Goal: Task Accomplishment & Management: Use online tool/utility

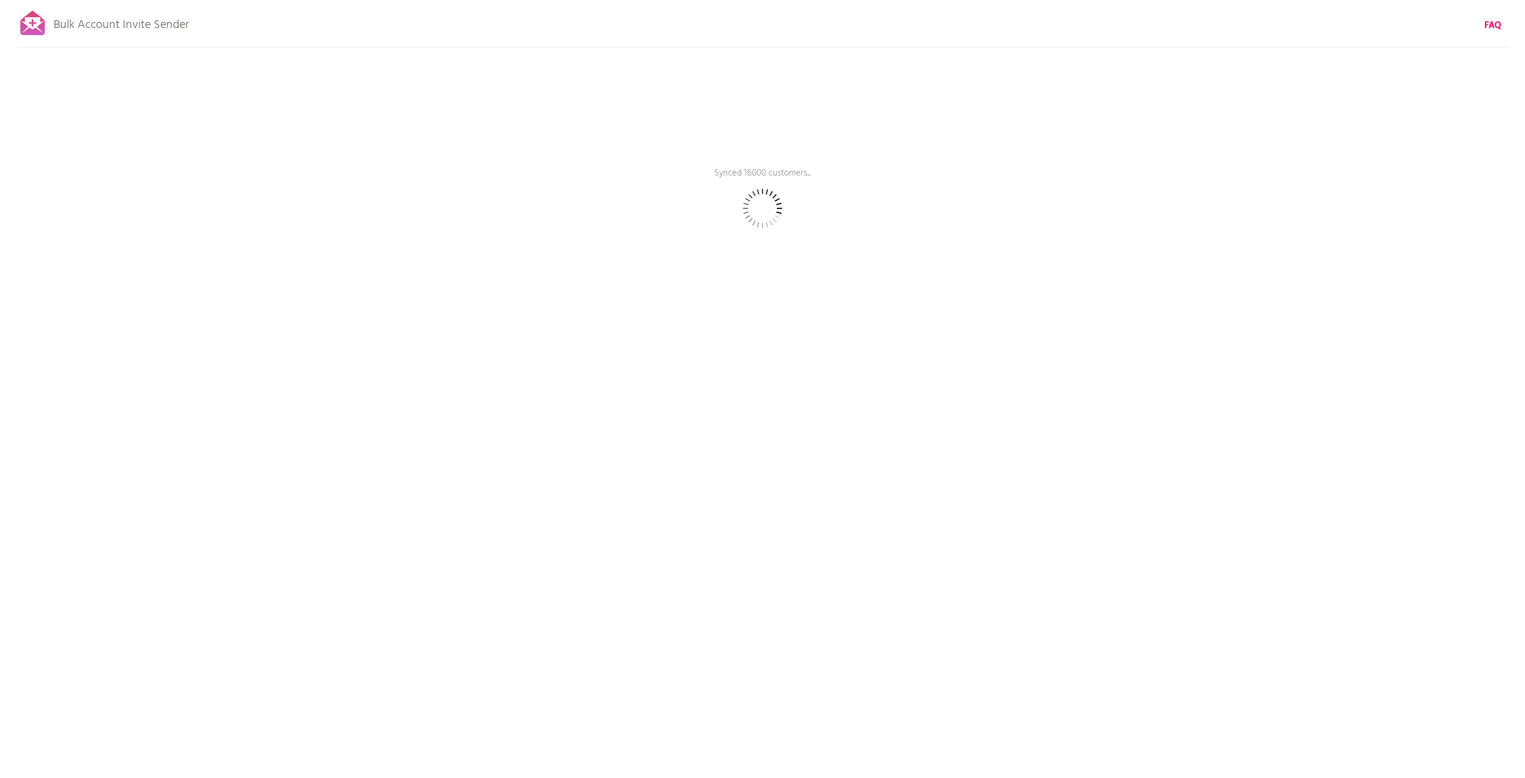
click at [793, 270] on div "Bulk Account Invite Sender FAQ Synced 16000 customers... Pause sending (This ca…" at bounding box center [762, 208] width 1525 height 417
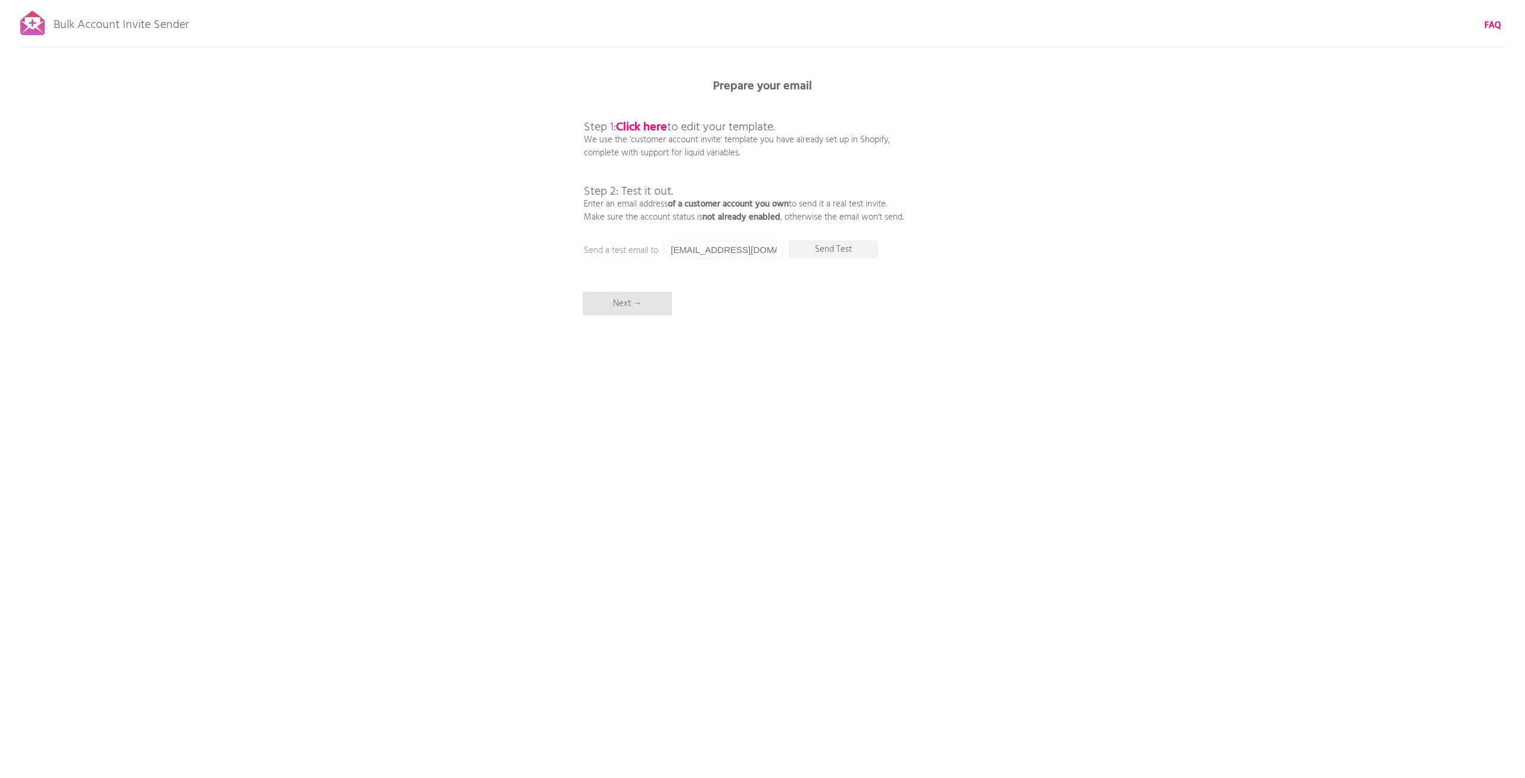
click at [474, 215] on div "Bulk Account Invite Sender FAQ Synced all customers! Pause sending (This can ta…" at bounding box center [762, 208] width 1525 height 417
click at [817, 248] on p "Send Test" at bounding box center [833, 250] width 89 height 18
drag, startPoint x: 709, startPoint y: 250, endPoint x: 590, endPoint y: 233, distance: 120.3
click at [664, 241] on input "[EMAIL_ADDRESS][DOMAIN_NAME]" at bounding box center [723, 250] width 119 height 18
drag, startPoint x: 770, startPoint y: 253, endPoint x: 568, endPoint y: 216, distance: 205.1
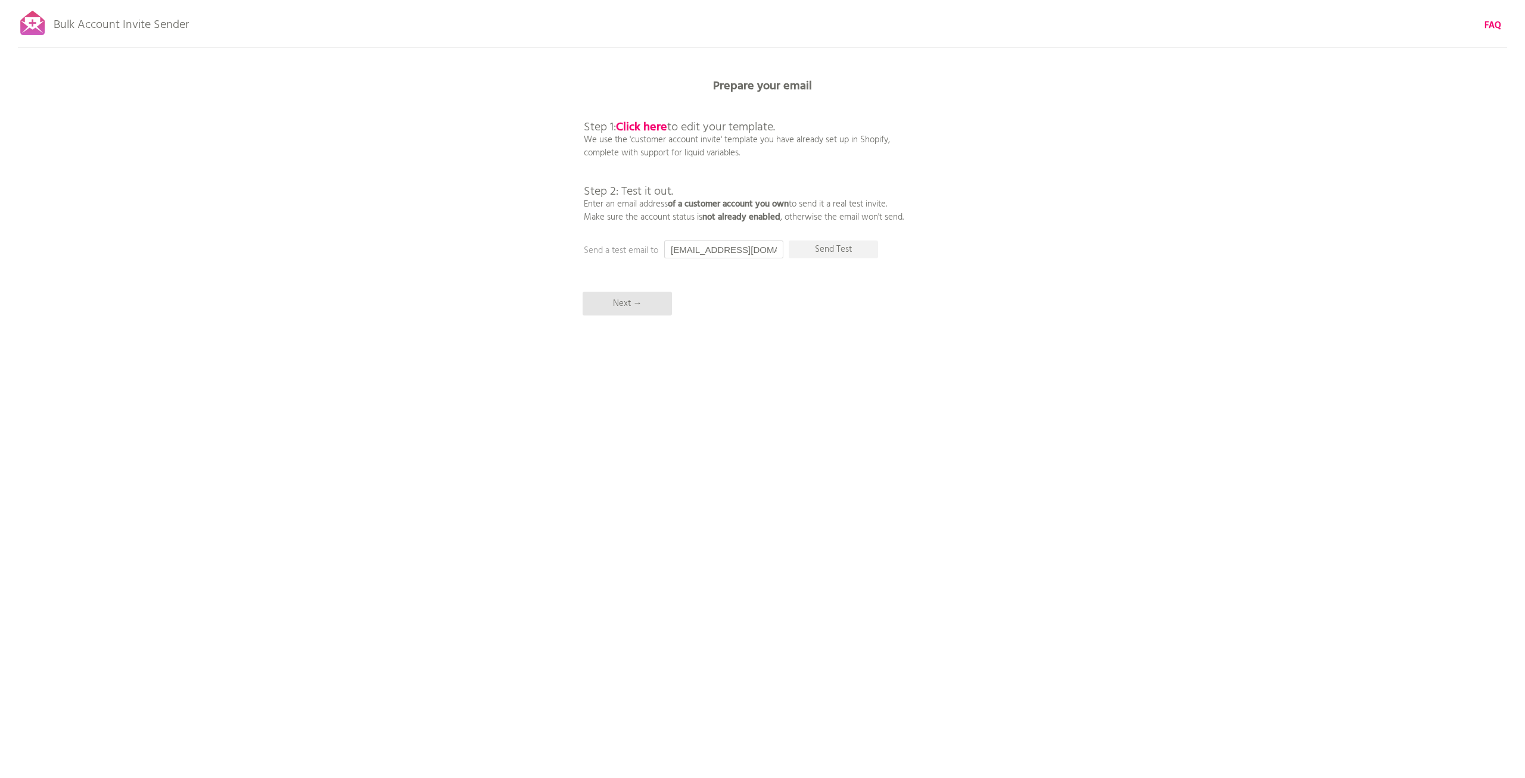
click at [664, 241] on input "[EMAIL_ADDRESS][DOMAIN_NAME]" at bounding box center [723, 250] width 119 height 18
type input "s.rodwald@icloud.com"
click at [818, 251] on p "Send Test" at bounding box center [833, 250] width 89 height 18
click at [850, 250] on p "Send Test" at bounding box center [833, 250] width 89 height 18
click at [644, 309] on p "Next →" at bounding box center [626, 304] width 89 height 24
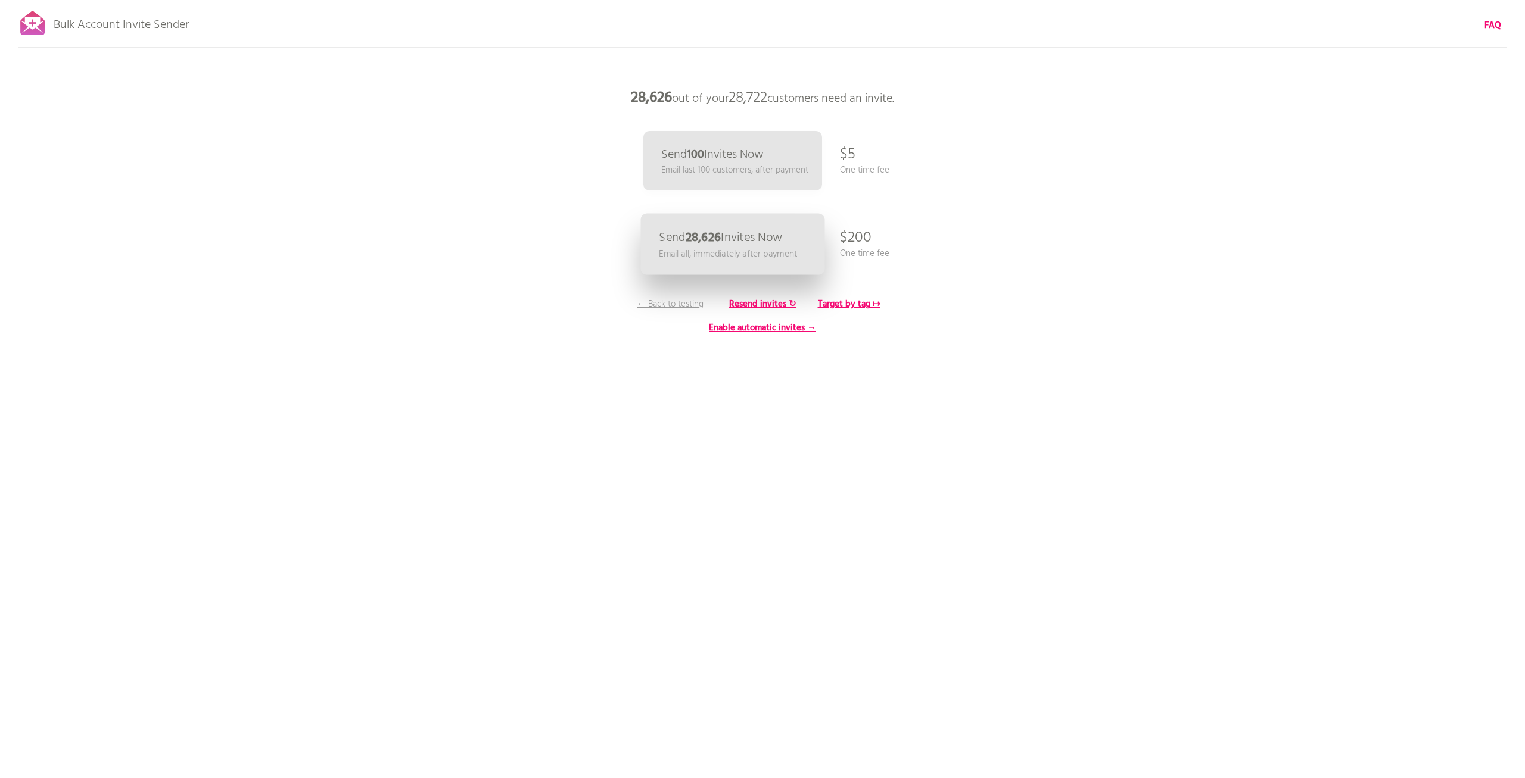
click at [789, 233] on link "Send 28,626 Invites Now Email all, immediately after payment" at bounding box center [733, 244] width 184 height 61
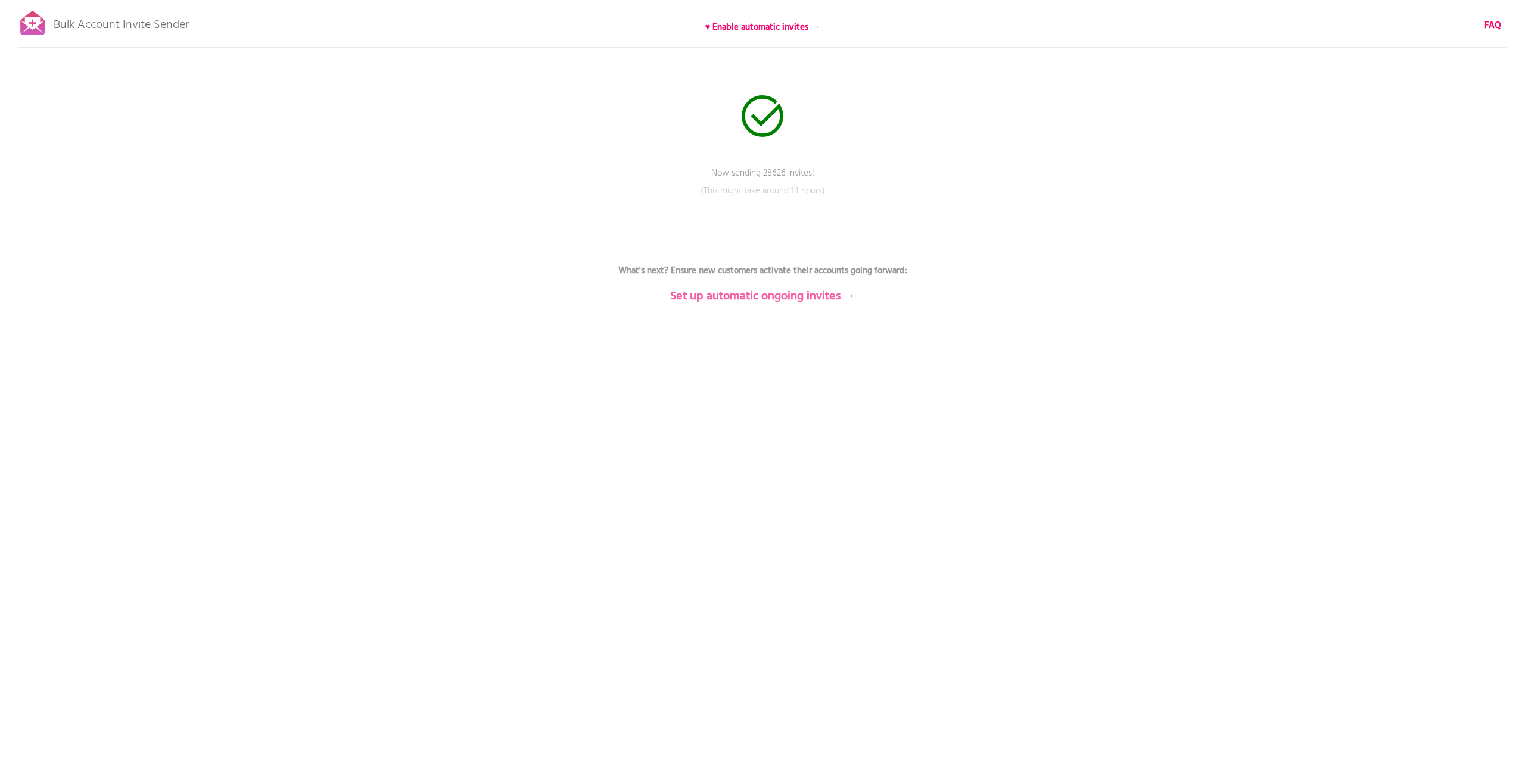
click at [811, 301] on b "Set up automatic ongoing invites →" at bounding box center [762, 296] width 185 height 19
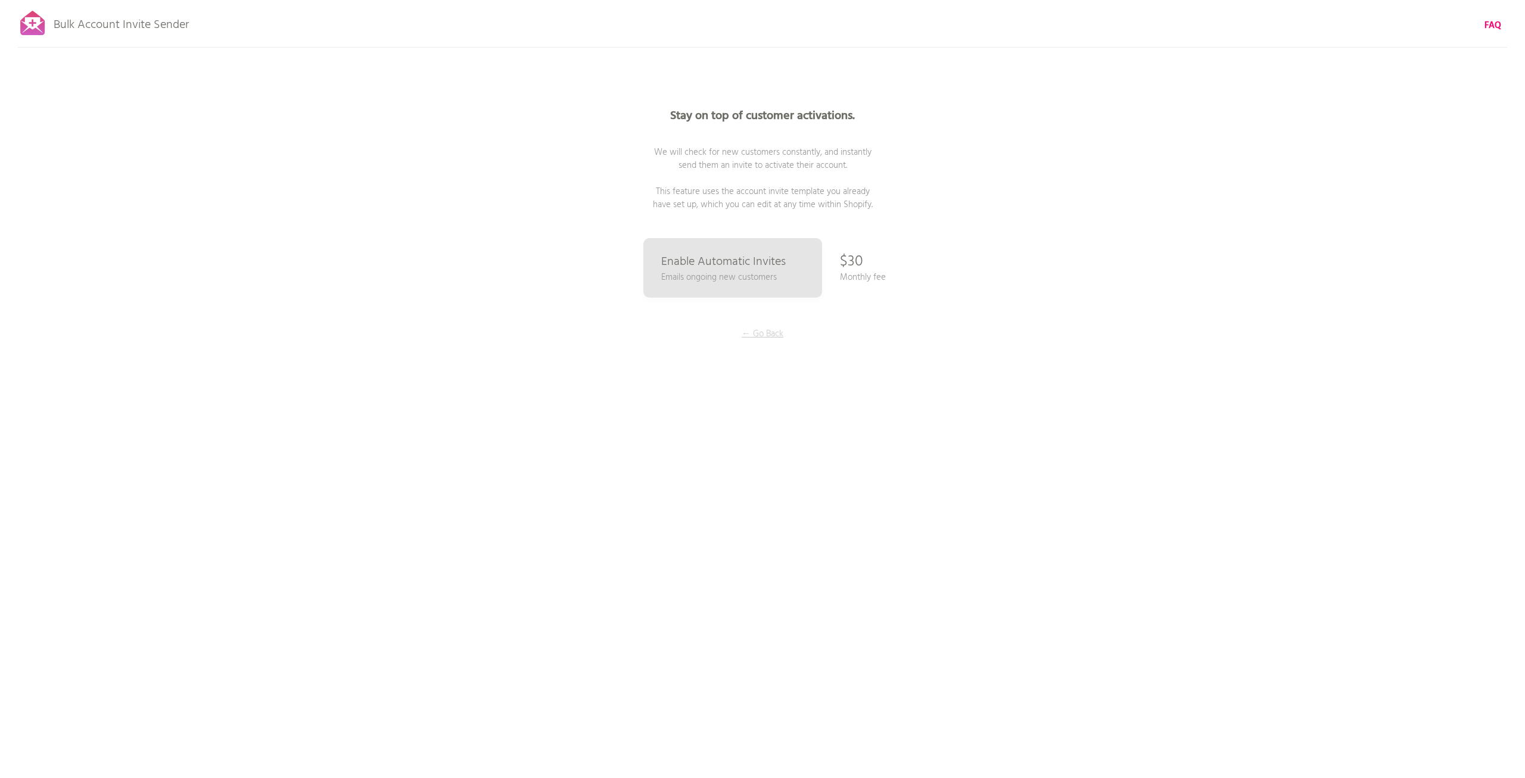
click at [761, 338] on p "← Go Back" at bounding box center [762, 334] width 89 height 13
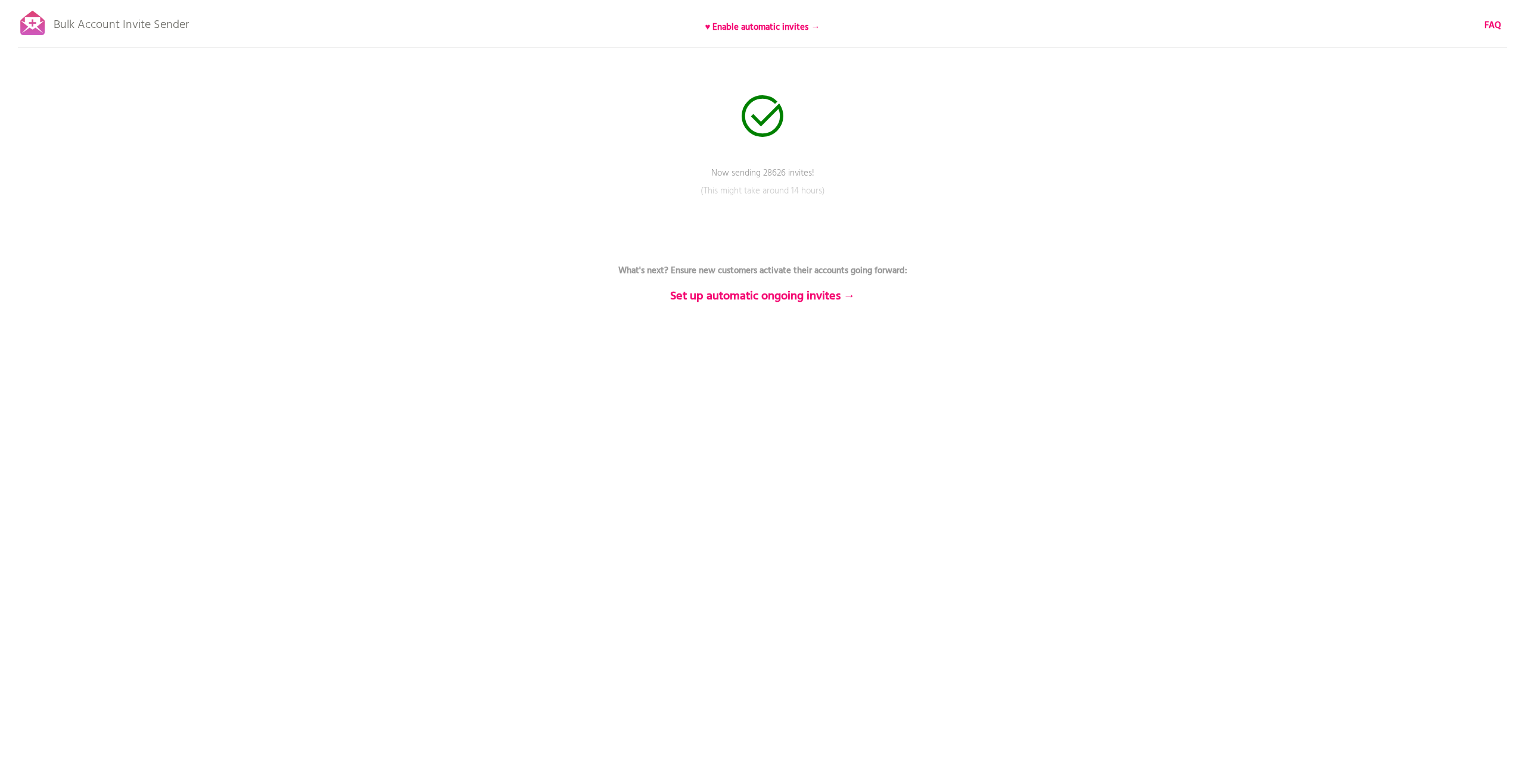
click at [49, 30] on div "Bulk Account Invite Sender ♥ Enable automatic invites → FAQ Now sending 28626 i…" at bounding box center [762, 208] width 1525 height 417
click at [578, 350] on div "Bulk Account Invite Sender ♥ Enable automatic invites → FAQ Send status: 28606 …" at bounding box center [762, 208] width 1525 height 417
click at [737, 23] on b "♥ Enable automatic invites →" at bounding box center [762, 27] width 115 height 14
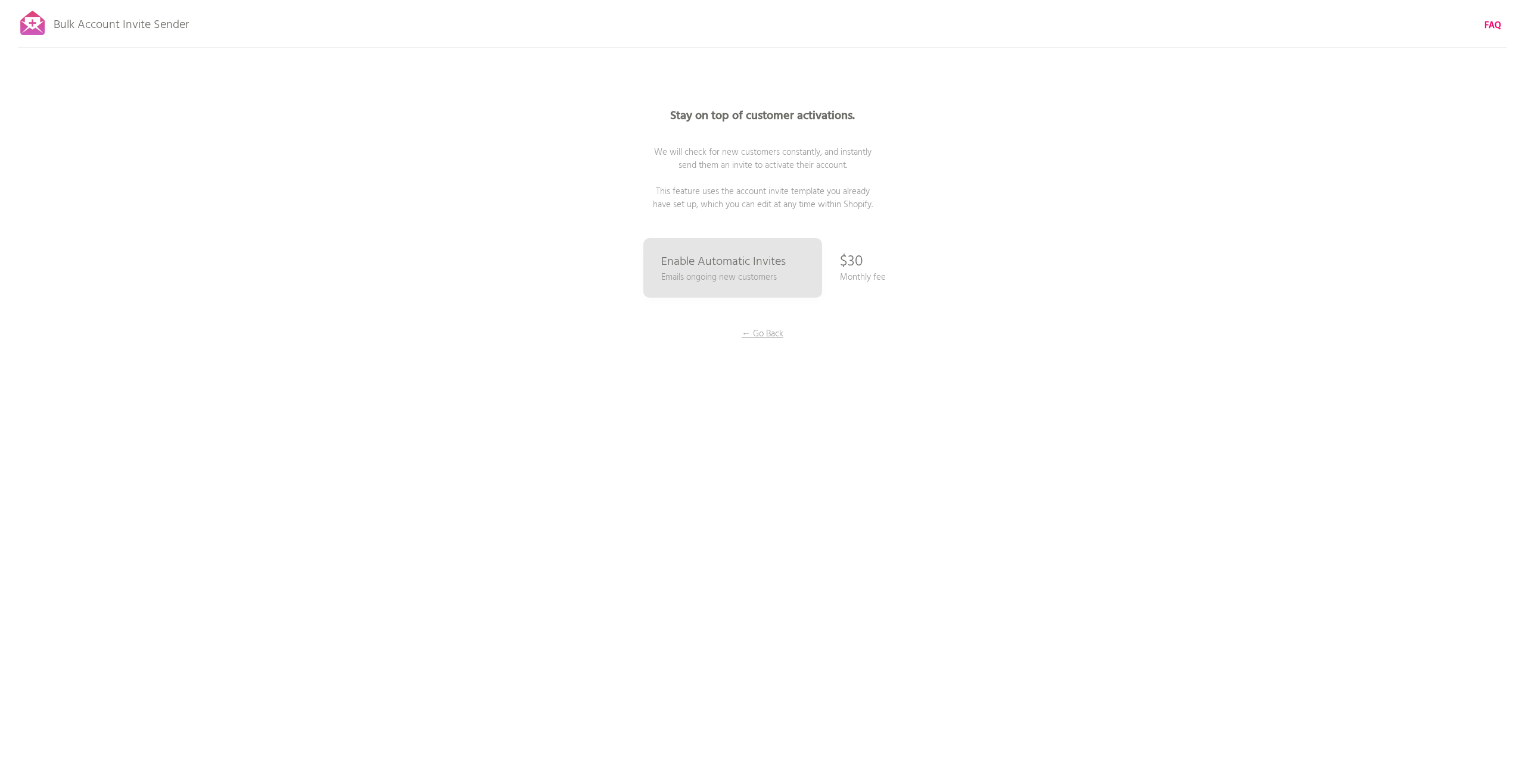
click at [129, 26] on p "Bulk Account Invite Sender" at bounding box center [121, 22] width 135 height 30
click at [28, 26] on div at bounding box center [33, 23] width 30 height 30
click at [752, 339] on p "← Go Back" at bounding box center [762, 334] width 89 height 13
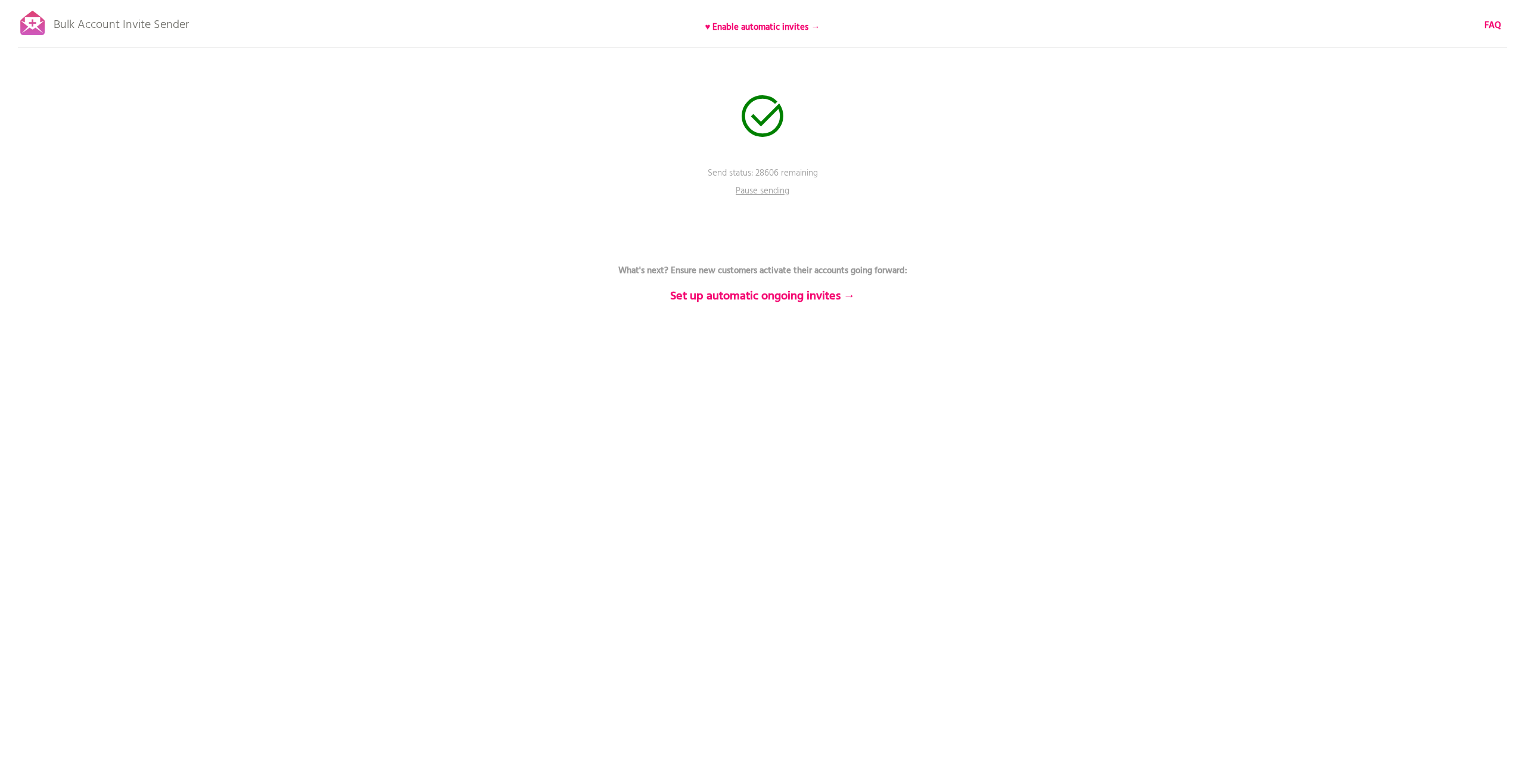
click at [40, 13] on div at bounding box center [33, 23] width 30 height 30
click at [771, 195] on p "Pause sending" at bounding box center [762, 194] width 71 height 18
